Goal: Find specific page/section: Find specific page/section

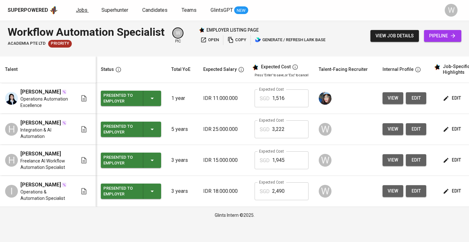
click at [86, 11] on link "Jobs" at bounding box center [82, 10] width 13 height 8
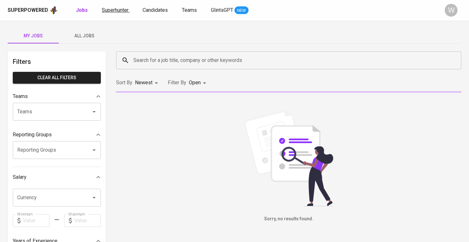
click at [107, 13] on link "Superhunter" at bounding box center [116, 10] width 28 height 8
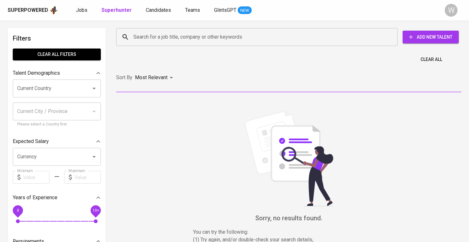
click at [143, 30] on div "Search for a job title, company or other keywords" at bounding box center [256, 37] width 281 height 18
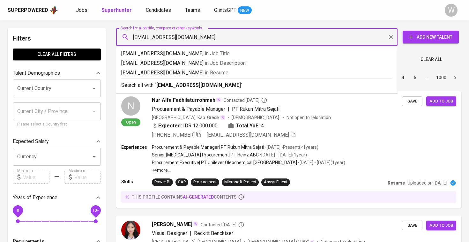
type input "[EMAIL_ADDRESS][DOMAIN_NAME]"
click at [177, 87] on b "[EMAIL_ADDRESS][DOMAIN_NAME]" at bounding box center [198, 85] width 84 height 6
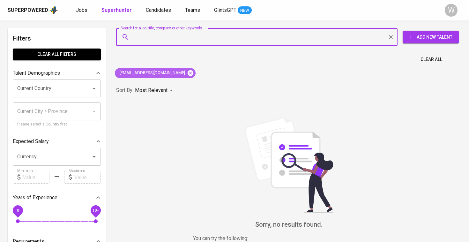
click at [187, 72] on icon at bounding box center [190, 72] width 7 height 7
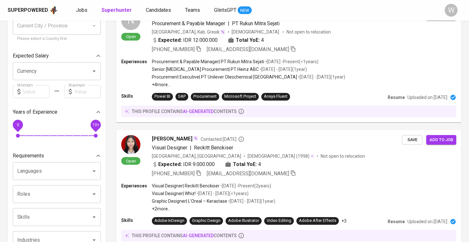
scroll to position [147, 0]
